Goal: Information Seeking & Learning: Learn about a topic

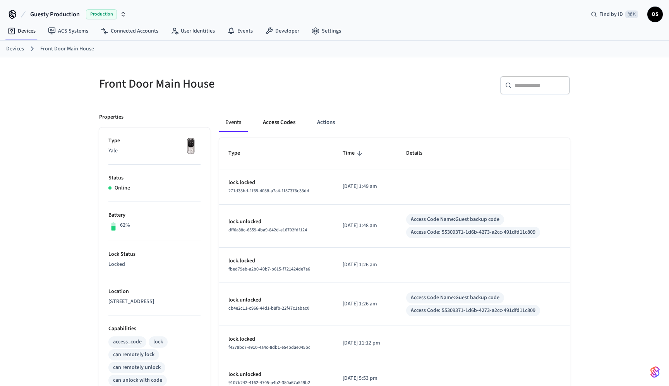
click at [275, 118] on button "Access Codes" at bounding box center [279, 122] width 45 height 19
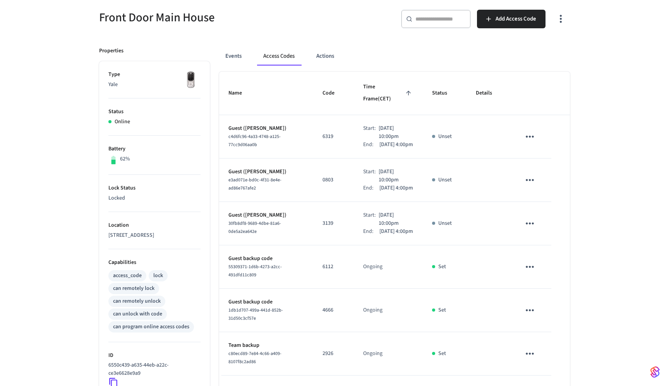
scroll to position [65, 0]
click at [240, 57] on button "Events" at bounding box center [233, 57] width 29 height 19
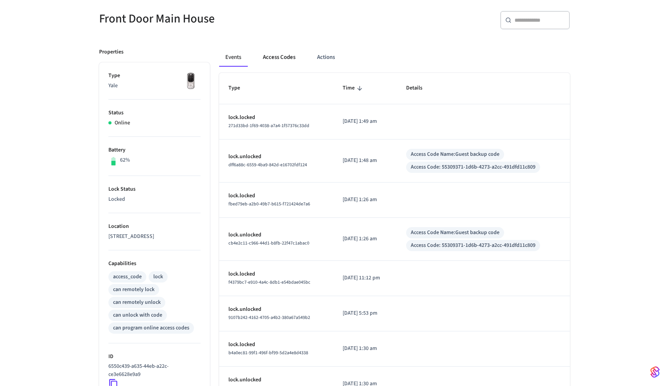
click at [286, 61] on button "Access Codes" at bounding box center [279, 57] width 45 height 19
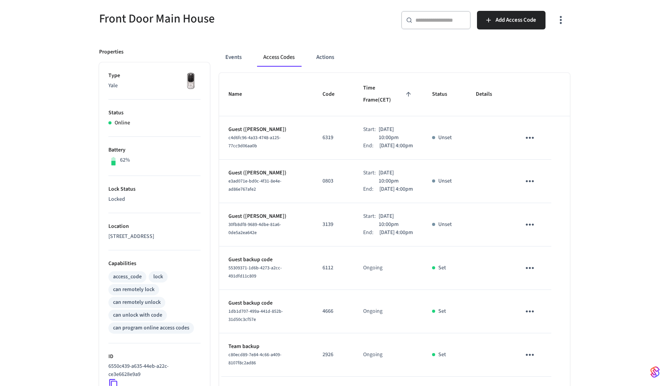
click at [562, 25] on icon "button" at bounding box center [561, 20] width 12 height 12
click at [551, 52] on li "Show unmanaged access codes on device" at bounding box center [511, 52] width 109 height 21
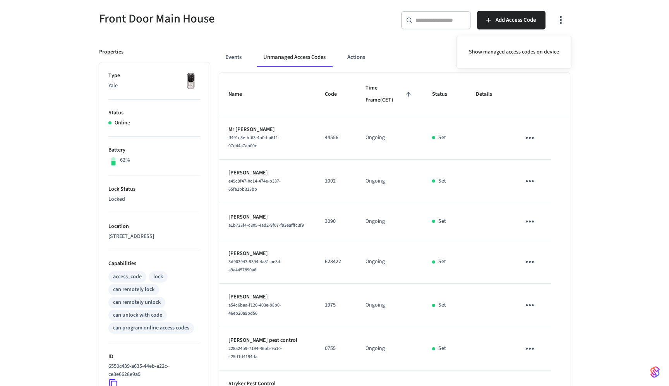
click at [601, 124] on div at bounding box center [334, 193] width 669 height 386
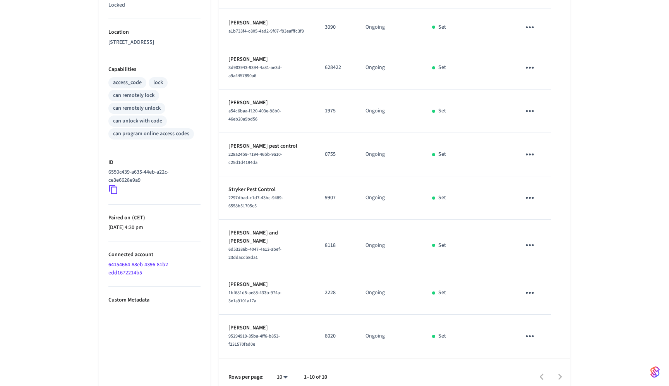
scroll to position [261, 0]
click at [560, 371] on div at bounding box center [452, 375] width 234 height 18
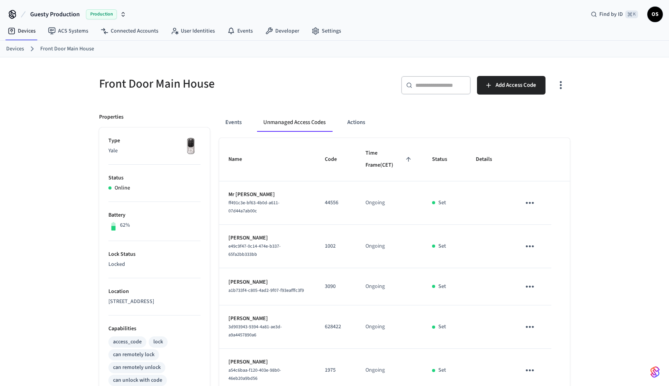
click at [562, 95] on button "button" at bounding box center [561, 85] width 18 height 31
click at [535, 120] on li "Show managed access codes on device" at bounding box center [514, 117] width 103 height 21
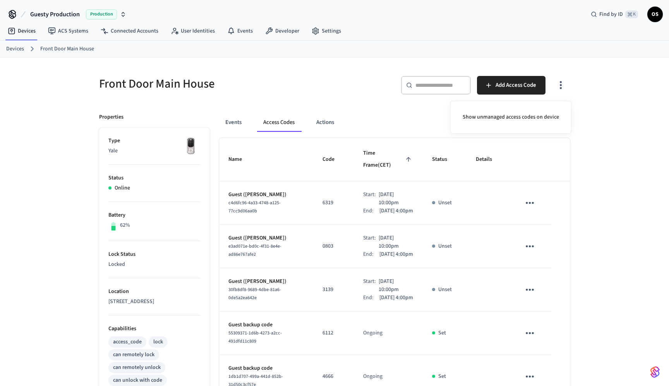
click at [329, 129] on div at bounding box center [334, 193] width 669 height 386
click at [330, 118] on button "Actions" at bounding box center [325, 122] width 30 height 19
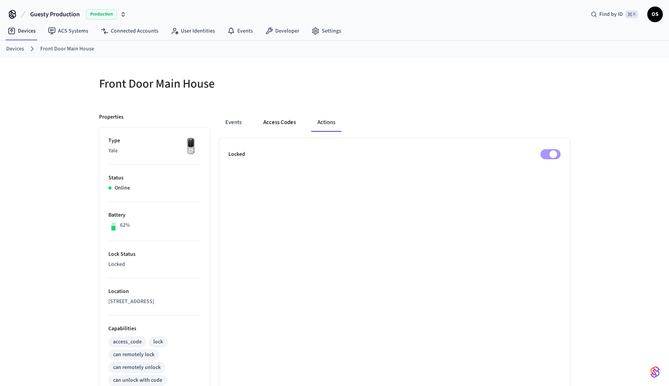
click at [296, 127] on button "Access Codes" at bounding box center [279, 122] width 45 height 19
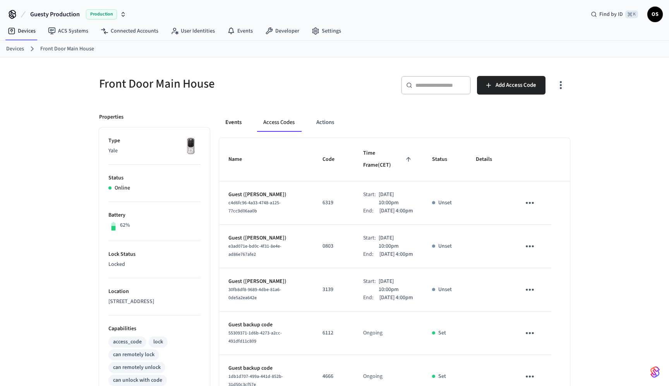
click at [242, 124] on button "Events" at bounding box center [233, 122] width 29 height 19
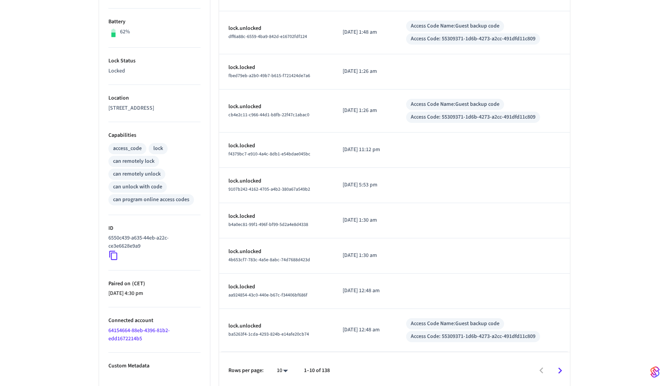
scroll to position [197, 0]
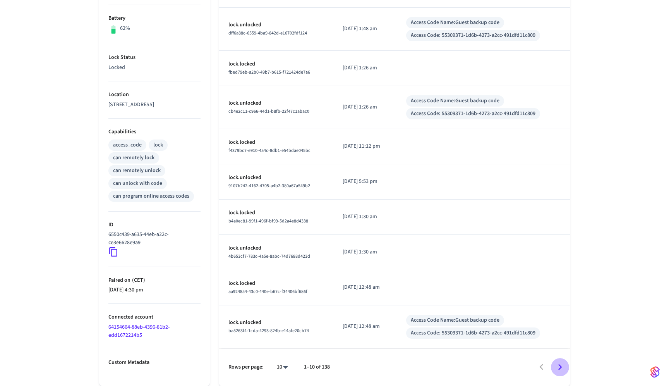
click at [559, 369] on icon "Go to next page" at bounding box center [560, 367] width 12 height 12
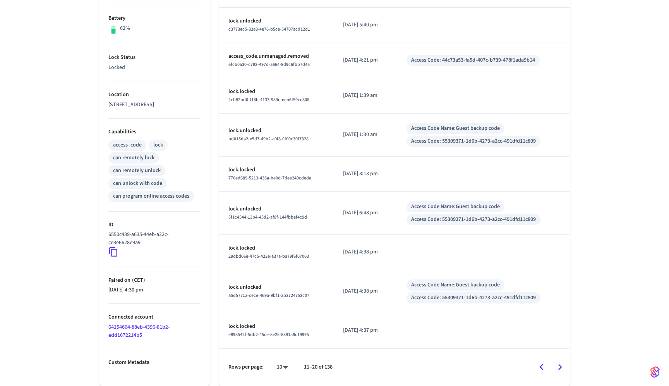
click at [558, 366] on icon "Go to next page" at bounding box center [560, 367] width 12 height 12
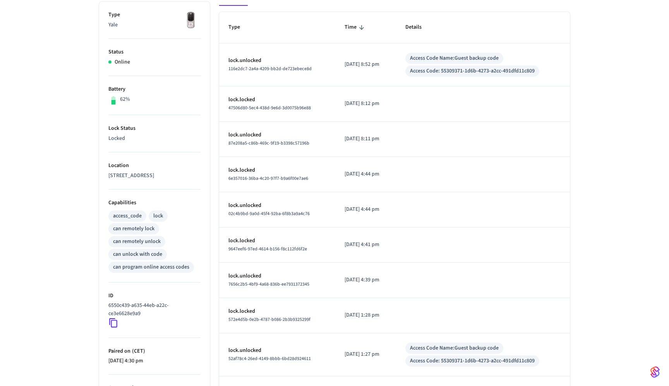
scroll to position [189, 0]
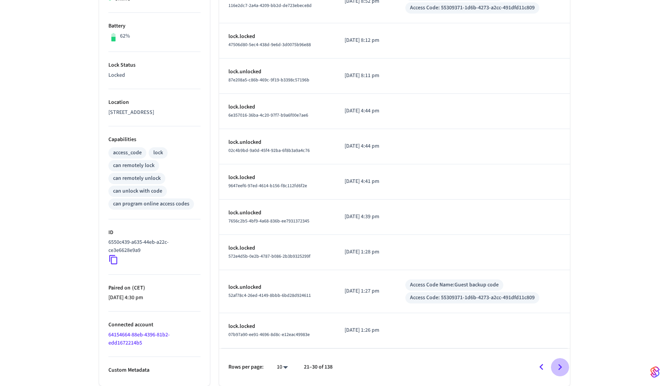
click at [559, 368] on icon "Go to next page" at bounding box center [560, 367] width 12 height 12
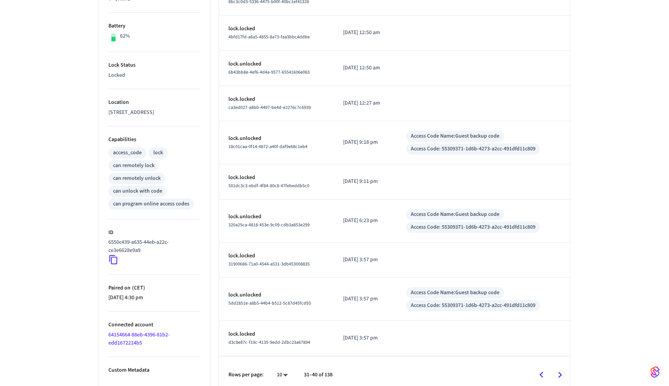
click at [559, 368] on button "Go to next page" at bounding box center [560, 375] width 18 height 18
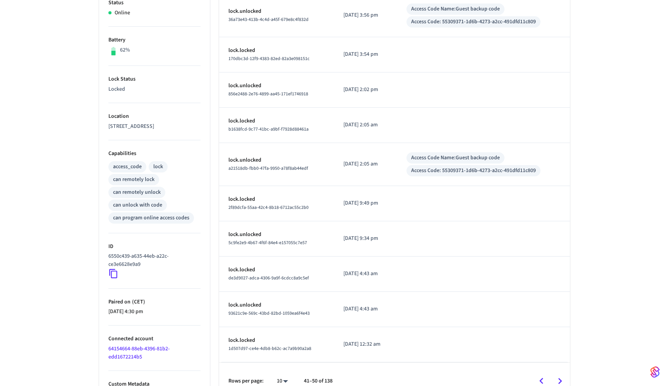
scroll to position [187, 0]
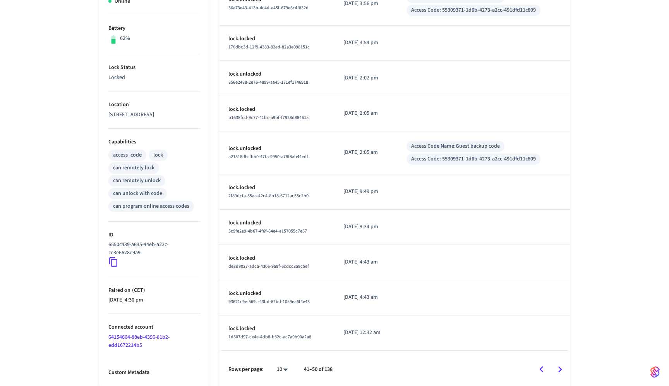
click at [538, 372] on icon "Go to previous page" at bounding box center [542, 369] width 12 height 12
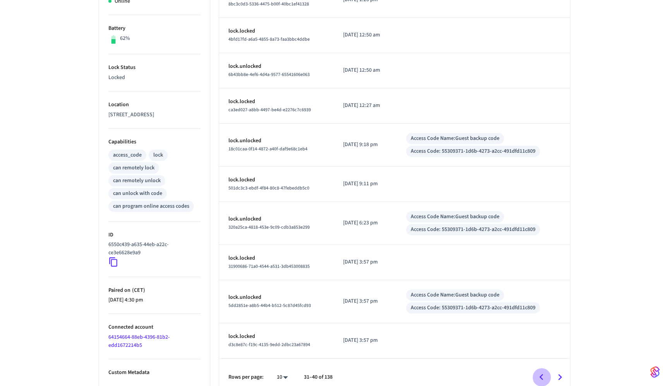
click at [538, 372] on icon "Go to previous page" at bounding box center [542, 377] width 12 height 12
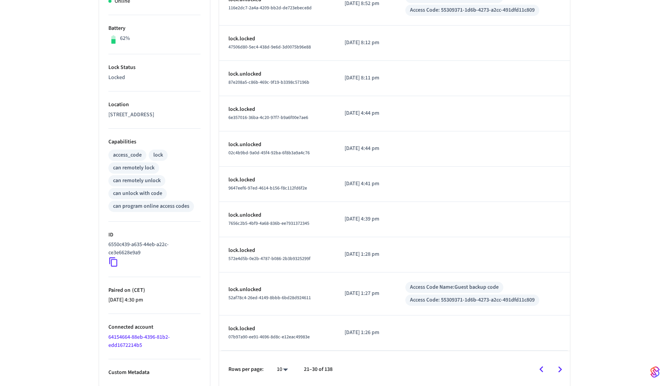
click at [538, 372] on icon "Go to previous page" at bounding box center [542, 369] width 12 height 12
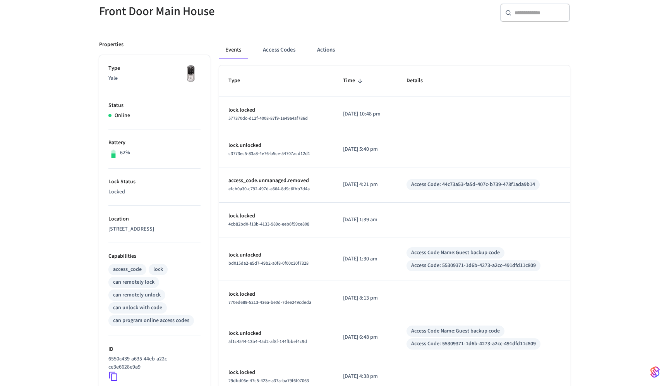
scroll to position [0, 0]
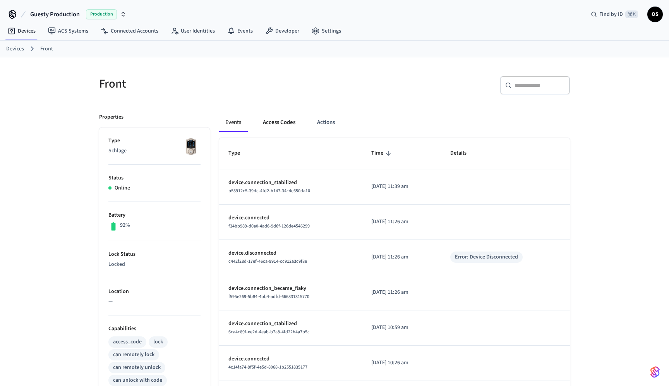
click at [290, 119] on button "Access Codes" at bounding box center [279, 122] width 45 height 19
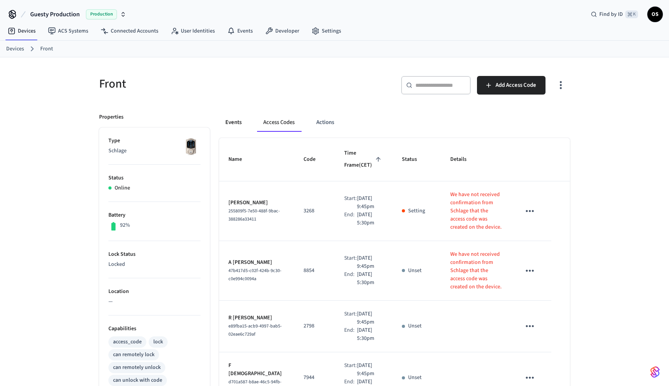
click at [241, 122] on button "Events" at bounding box center [233, 122] width 29 height 19
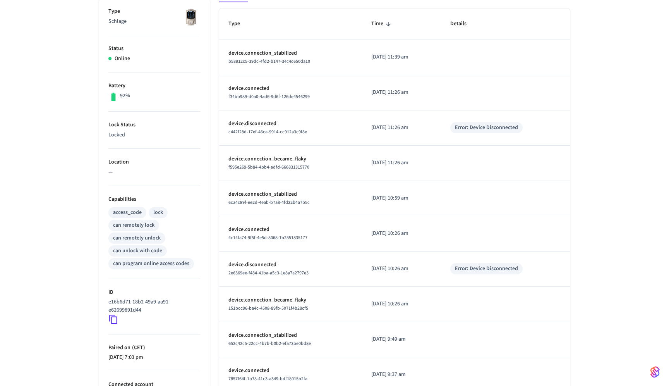
scroll to position [189, 0]
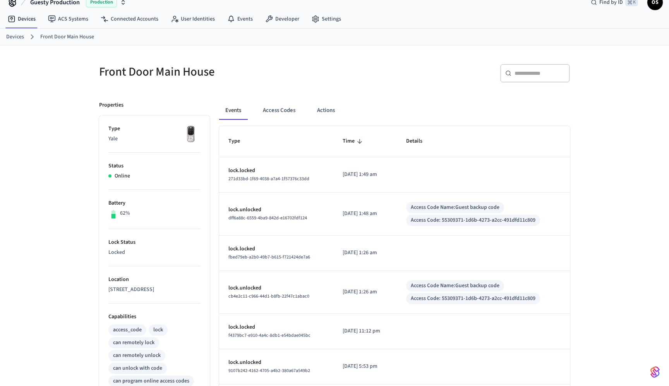
scroll to position [13, 0]
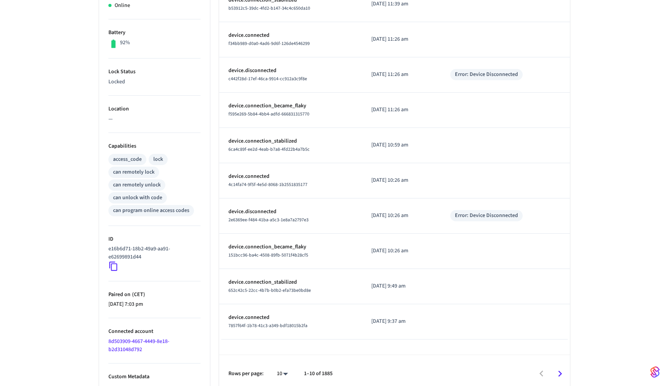
scroll to position [189, 0]
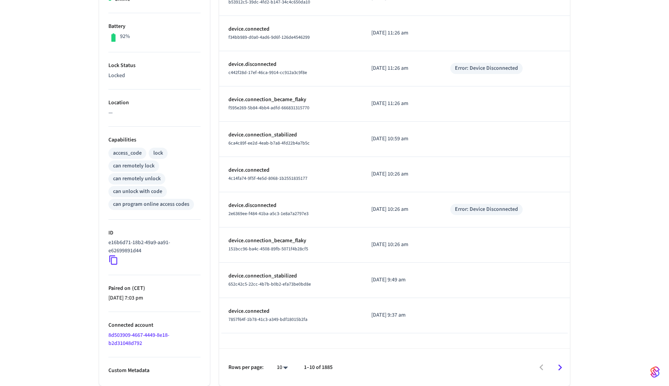
click at [281, 368] on body "Guesty Production Production Find by ID ⌘ K OS Devices ACS Systems Connected Ac…" at bounding box center [334, 98] width 669 height 575
click at [283, 346] on li "25" at bounding box center [279, 342] width 21 height 21
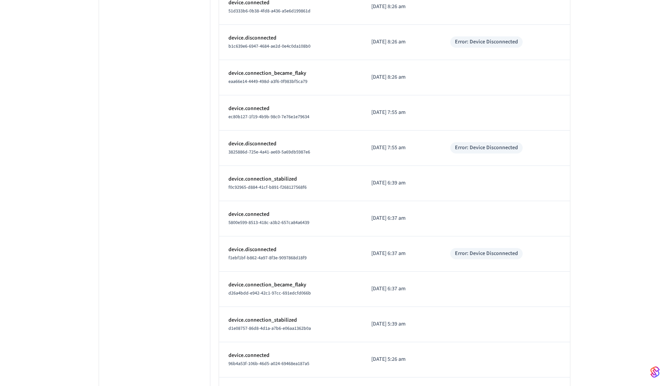
scroll to position [702, 0]
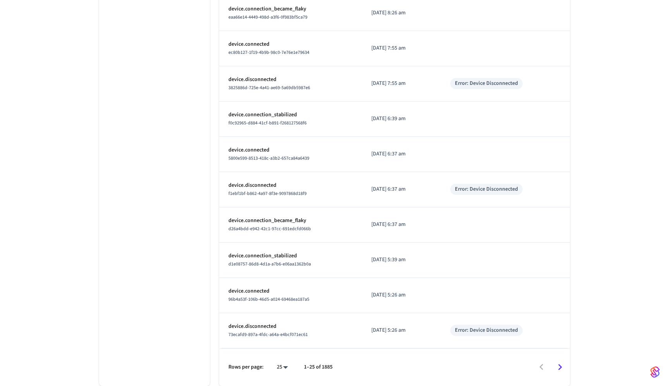
click at [563, 371] on icon "Go to next page" at bounding box center [560, 367] width 12 height 12
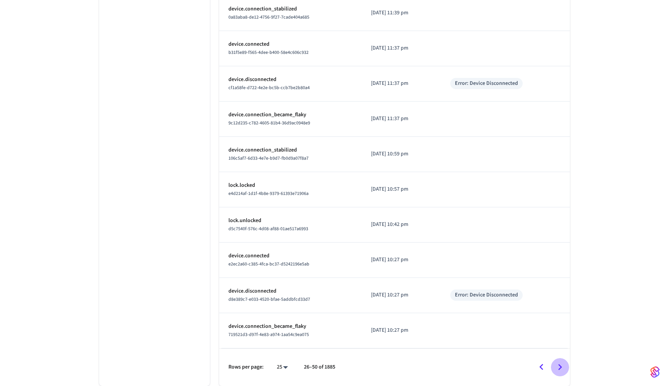
click at [562, 374] on button "Go to next page" at bounding box center [560, 367] width 18 height 18
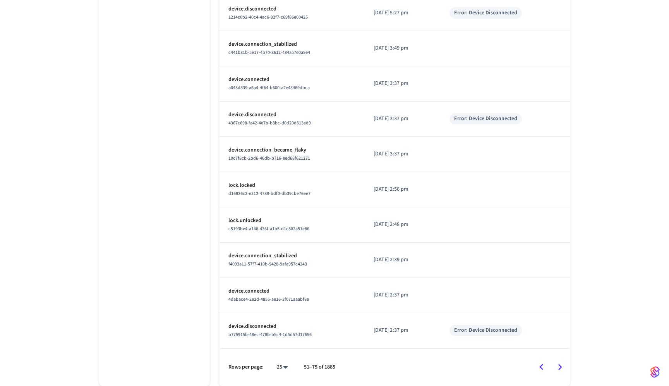
click at [283, 326] on li "10" at bounding box center [279, 321] width 21 height 21
type input "**"
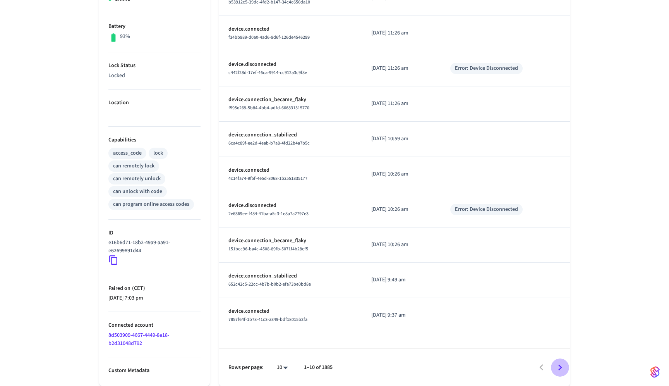
click at [560, 366] on icon "Go to next page" at bounding box center [561, 367] width 4 height 6
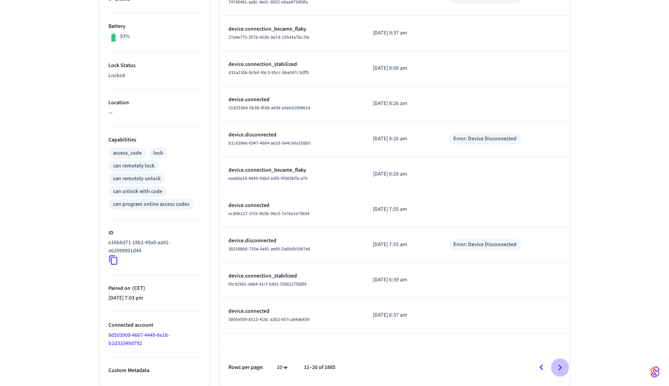
click at [560, 366] on icon "Go to next page" at bounding box center [561, 367] width 4 height 6
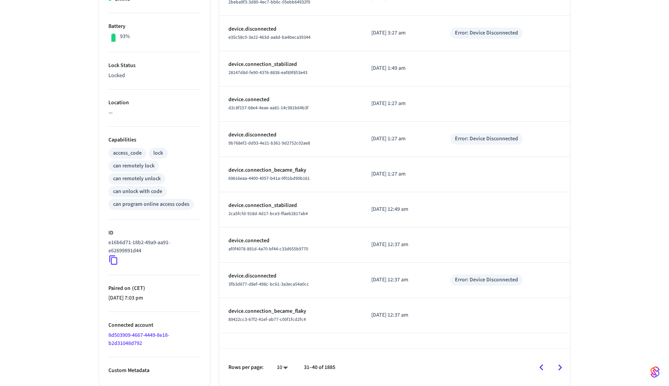
click at [560, 366] on icon "Go to next page" at bounding box center [561, 367] width 4 height 6
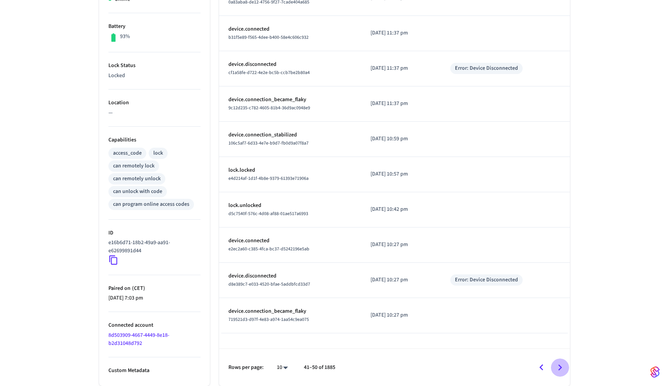
click at [560, 366] on icon "Go to next page" at bounding box center [561, 367] width 4 height 6
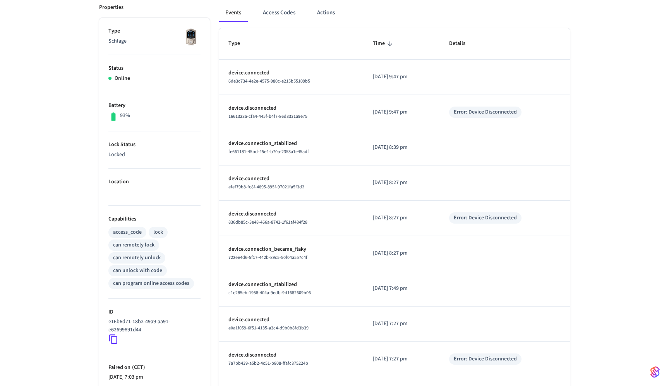
scroll to position [111, 0]
click at [287, 13] on button "Access Codes" at bounding box center [279, 11] width 45 height 19
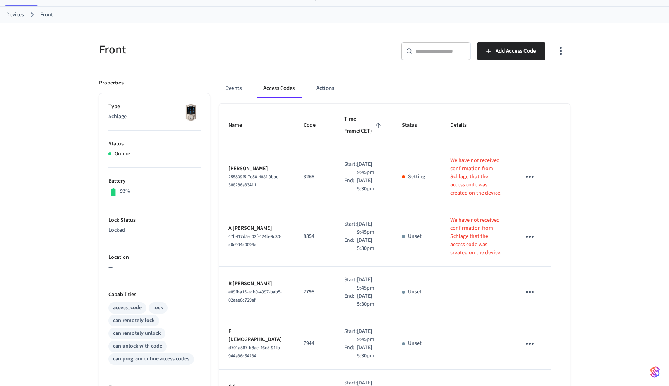
scroll to position [14, 0]
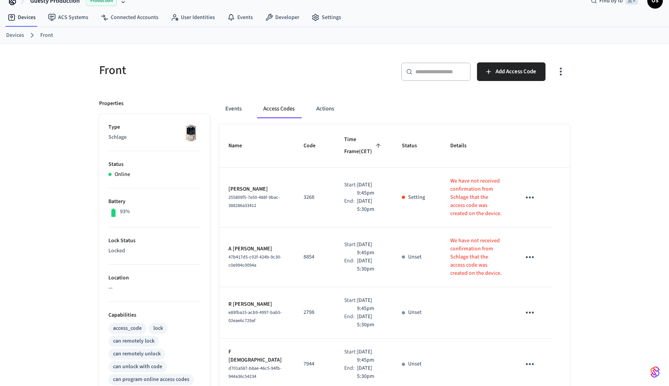
click at [557, 72] on icon "button" at bounding box center [561, 71] width 12 height 12
click at [523, 107] on li "Show unmanaged access codes on device" at bounding box center [511, 103] width 109 height 21
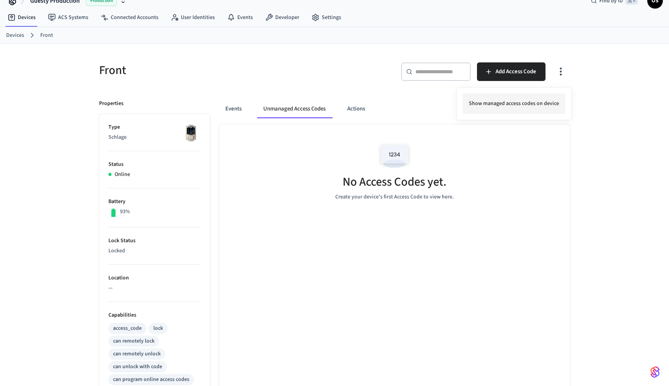
click at [529, 109] on li "Show managed access codes on device" at bounding box center [514, 103] width 103 height 21
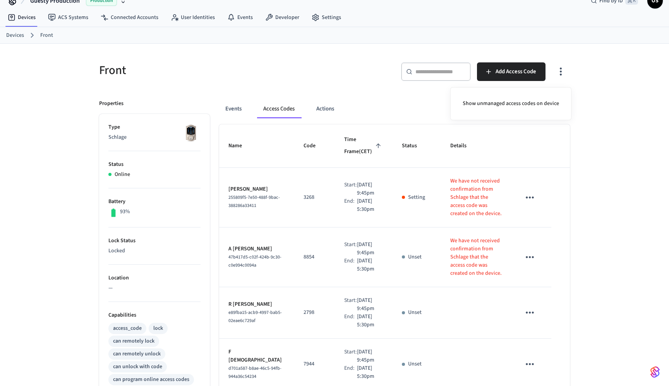
click at [496, 146] on div at bounding box center [334, 193] width 669 height 386
